Goal: Transaction & Acquisition: Purchase product/service

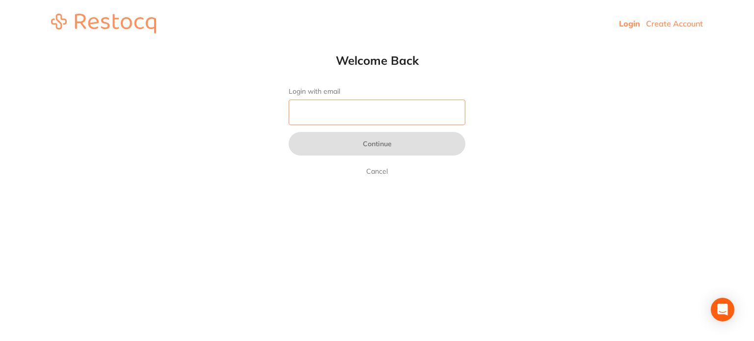
click at [323, 102] on input "Login with email" at bounding box center [377, 113] width 177 height 26
type input "[EMAIL_ADDRESS][DOMAIN_NAME]"
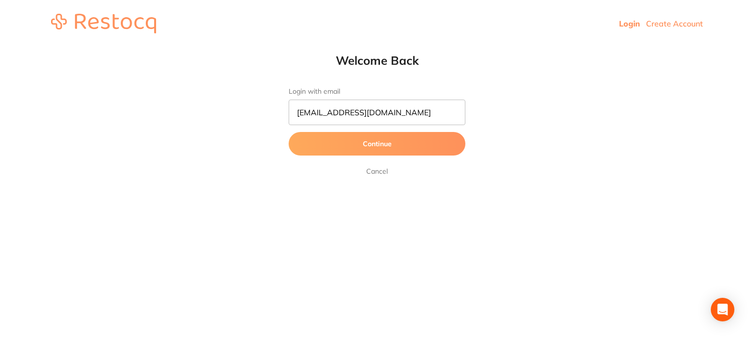
click at [363, 133] on button "Continue" at bounding box center [377, 144] width 177 height 24
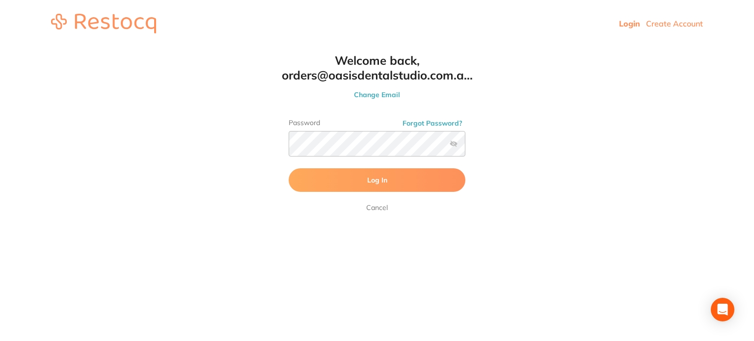
click at [325, 176] on button "Log In" at bounding box center [377, 180] width 177 height 24
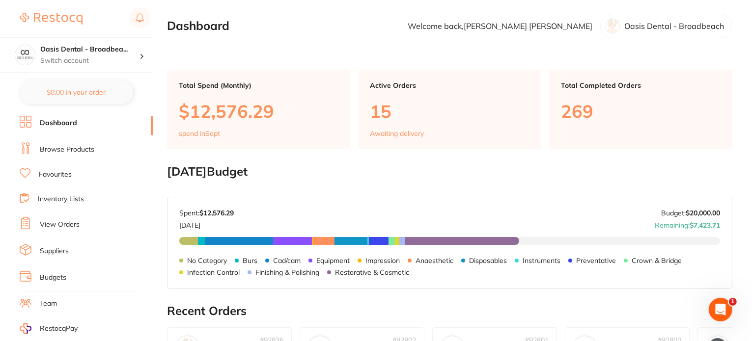
click at [85, 149] on link "Browse Products" at bounding box center [67, 150] width 54 height 10
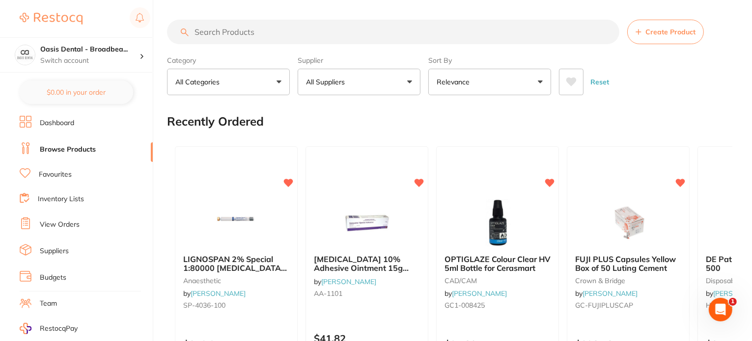
click at [334, 32] on input "search" at bounding box center [393, 32] width 452 height 25
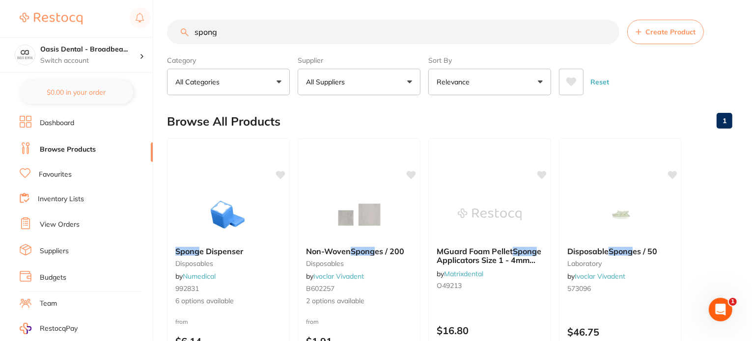
click at [671, 90] on div "Reset" at bounding box center [641, 78] width 165 height 34
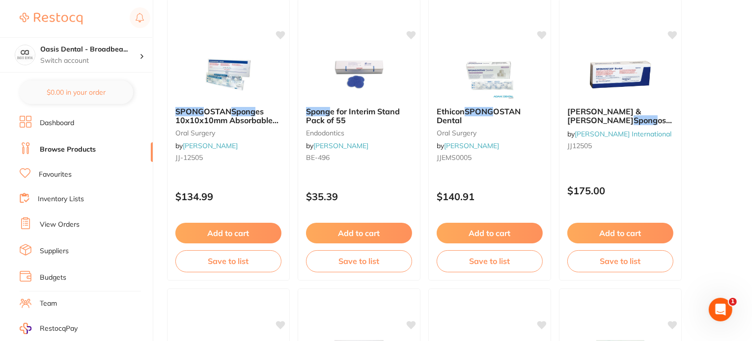
scroll to position [727, 0]
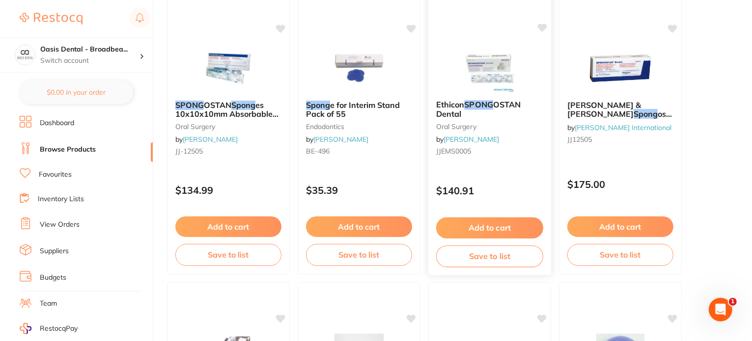
click at [507, 74] on img at bounding box center [489, 68] width 64 height 50
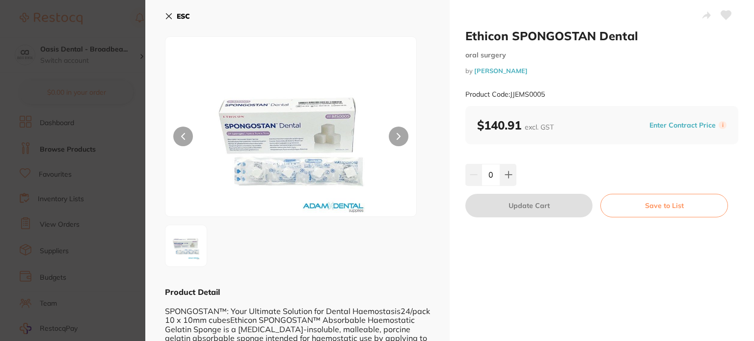
click at [167, 16] on icon at bounding box center [169, 16] width 8 height 8
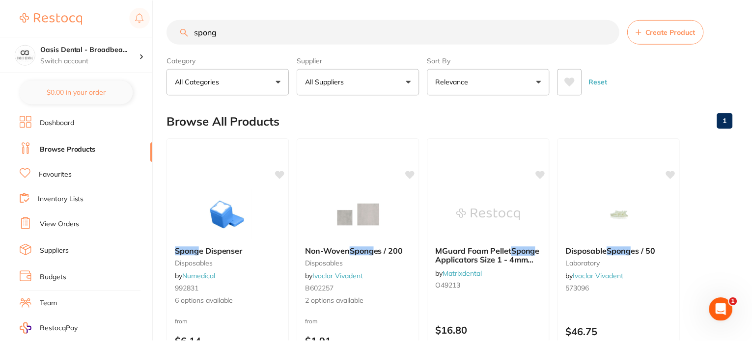
scroll to position [727, 0]
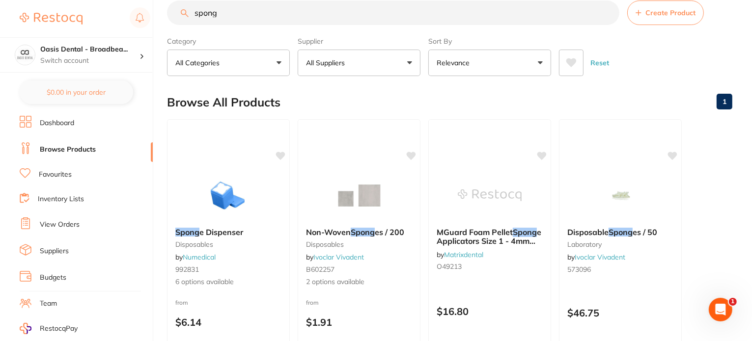
scroll to position [0, 0]
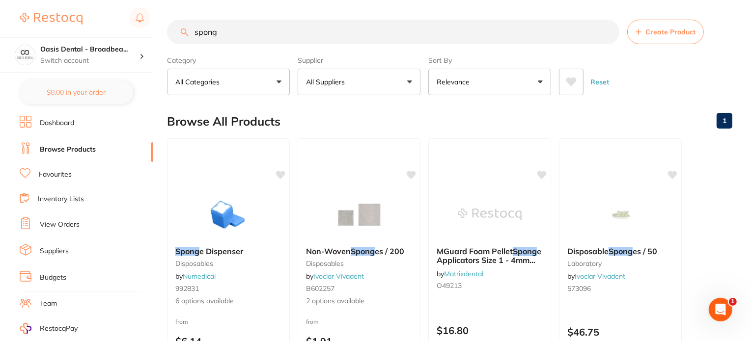
click at [230, 29] on input "spong" at bounding box center [393, 32] width 452 height 25
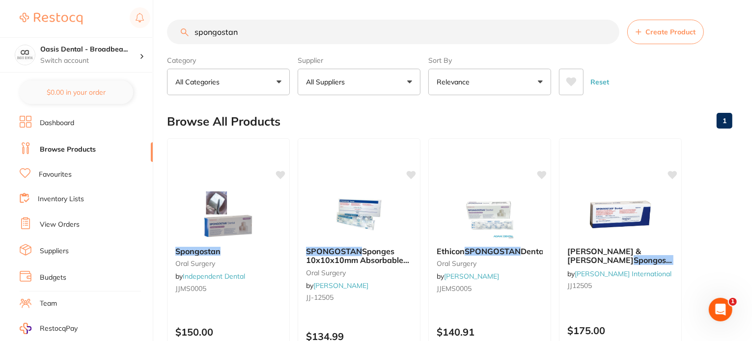
type input "spongostan"
click at [696, 72] on div "Reset" at bounding box center [641, 78] width 165 height 34
click at [543, 82] on button "Relevance" at bounding box center [489, 82] width 123 height 27
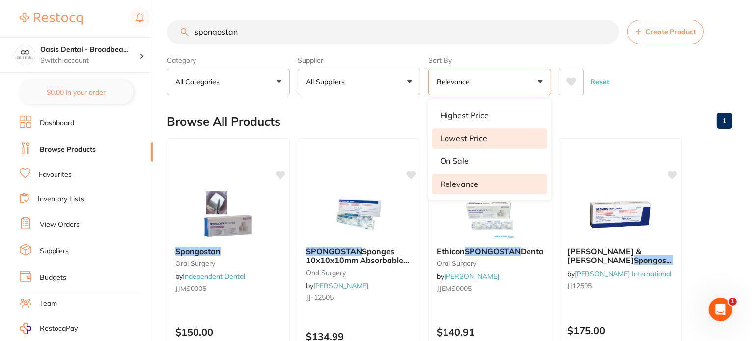
click at [508, 147] on li "Lowest Price" at bounding box center [489, 138] width 115 height 21
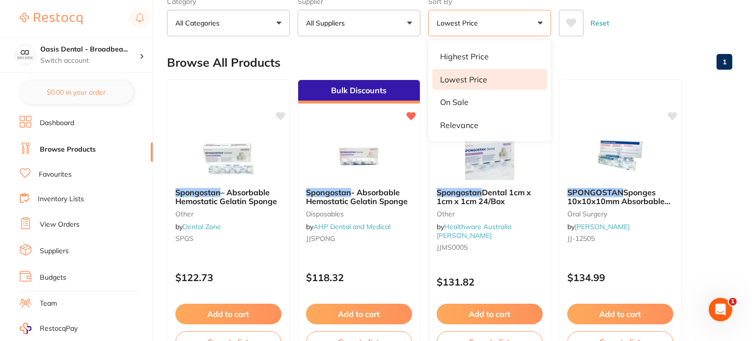
scroll to position [79, 0]
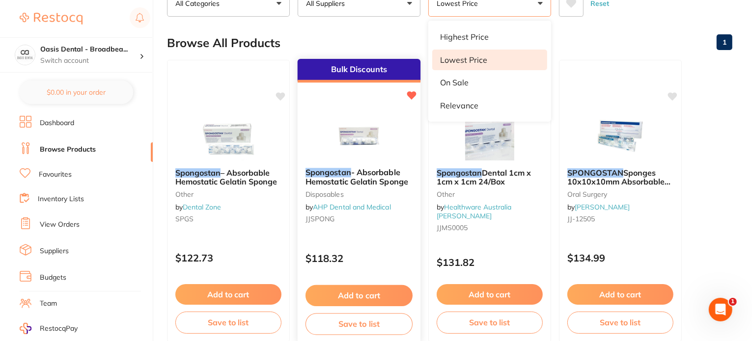
click at [357, 74] on div "Bulk Discounts" at bounding box center [358, 71] width 123 height 24
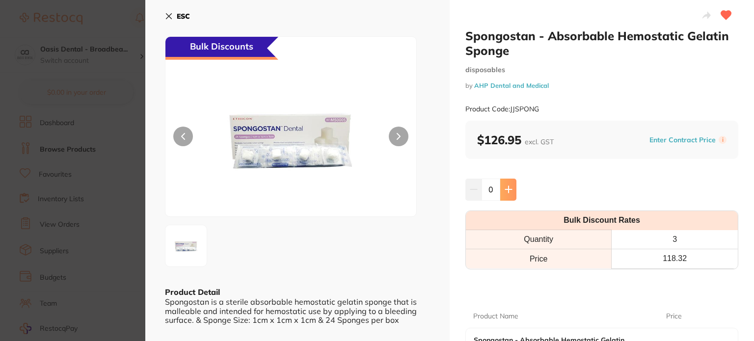
click at [511, 187] on icon at bounding box center [509, 190] width 8 height 8
type input "3"
